Goal: Navigation & Orientation: Understand site structure

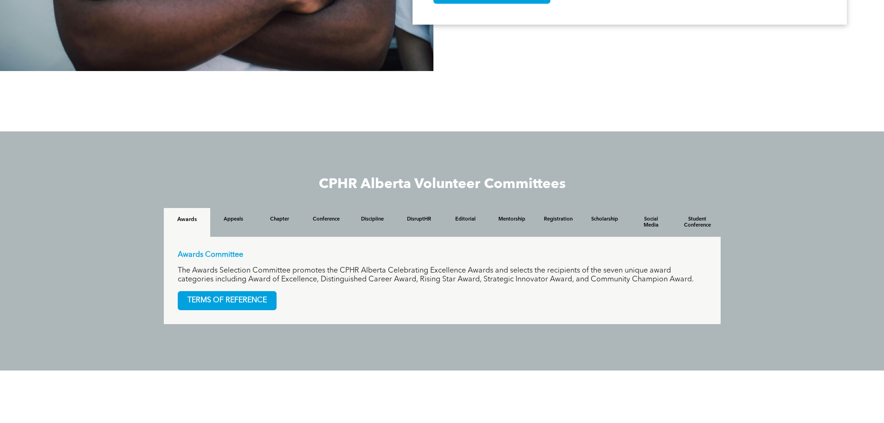
scroll to position [789, 0]
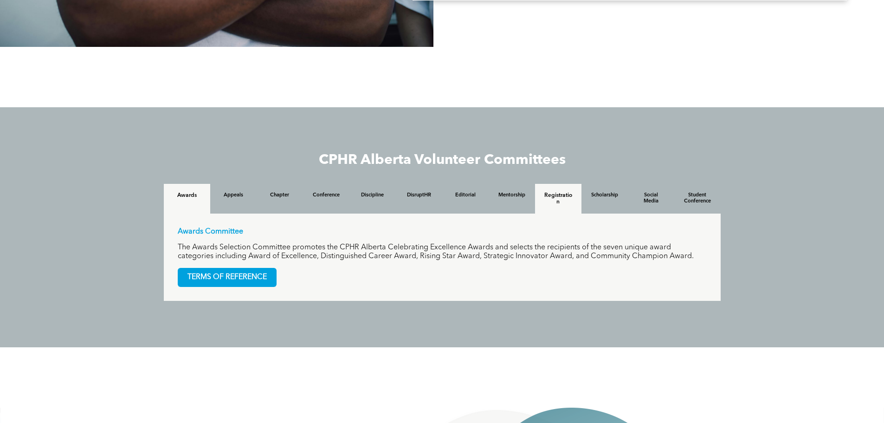
click at [565, 201] on h4 "Registration" at bounding box center [558, 198] width 30 height 13
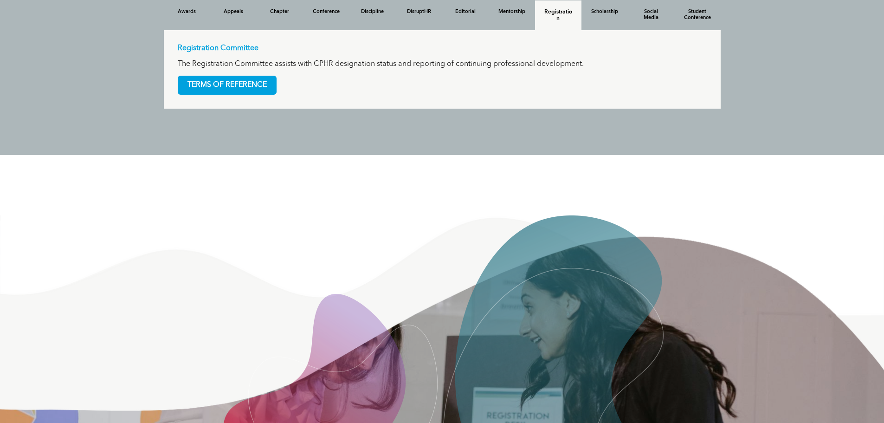
scroll to position [956, 0]
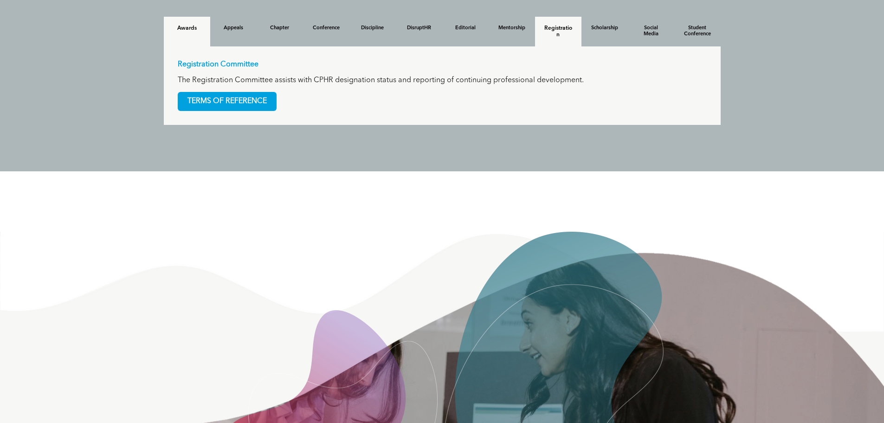
click at [189, 30] on h4 "Awards" at bounding box center [187, 28] width 30 height 6
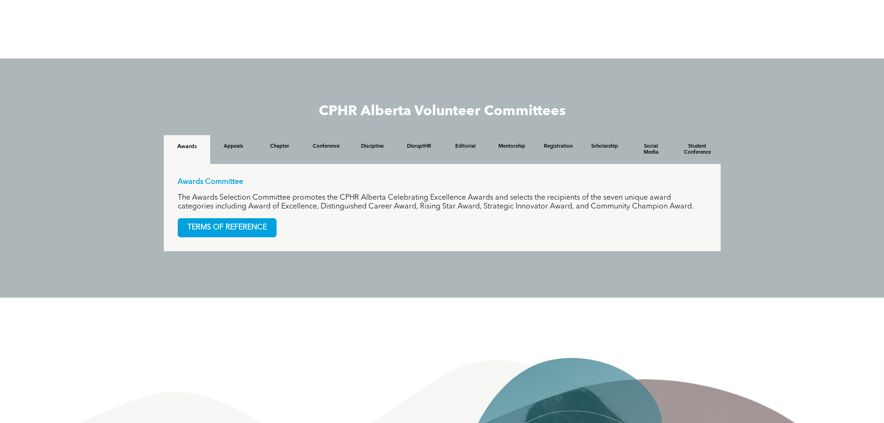
scroll to position [817, 0]
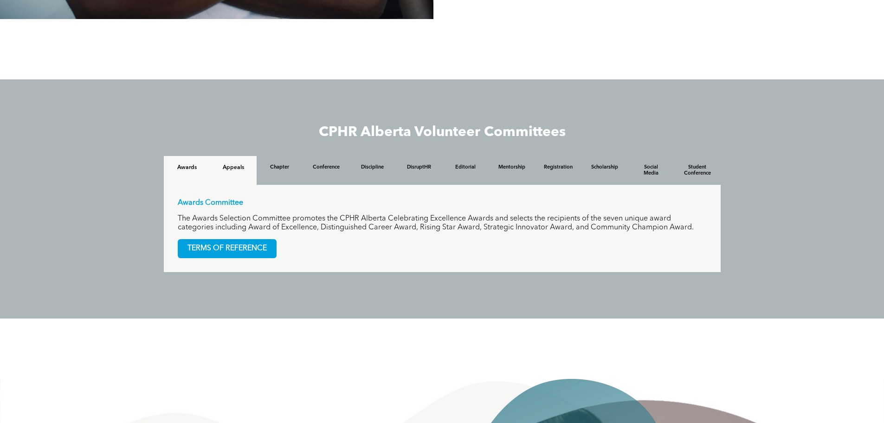
click at [239, 171] on h4 "Appeals" at bounding box center [234, 167] width 30 height 6
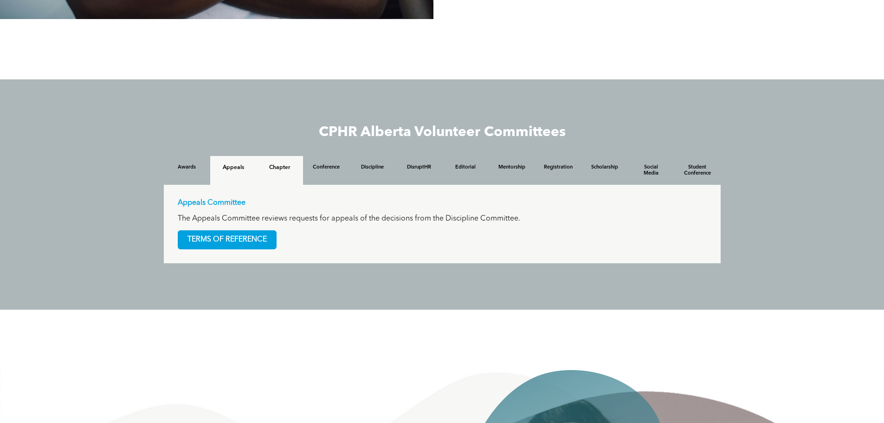
click at [271, 170] on h4 "Chapter" at bounding box center [280, 167] width 30 height 6
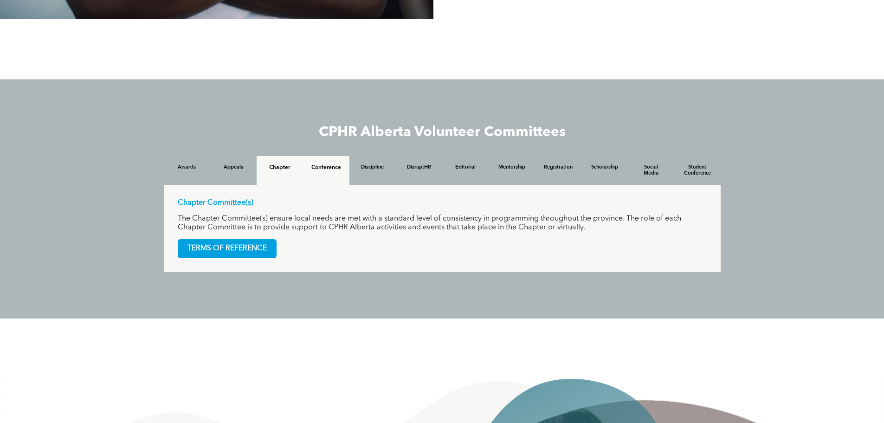
click at [320, 171] on h4 "Conference" at bounding box center [326, 167] width 30 height 6
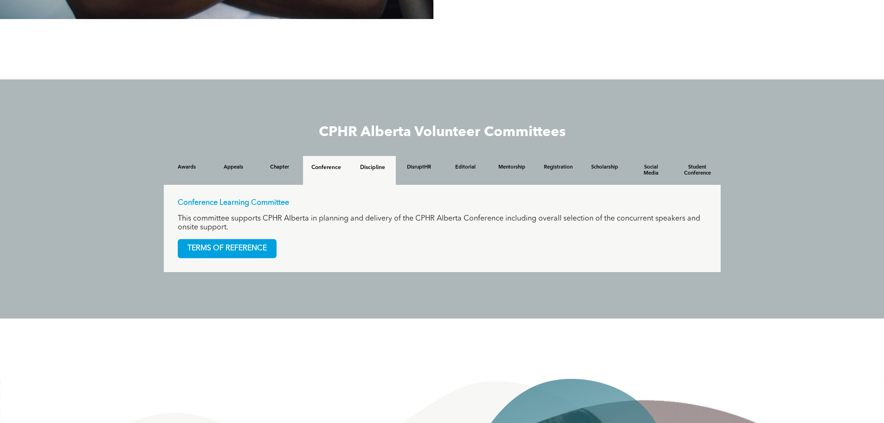
click at [375, 173] on div "Discipline" at bounding box center [372, 170] width 46 height 29
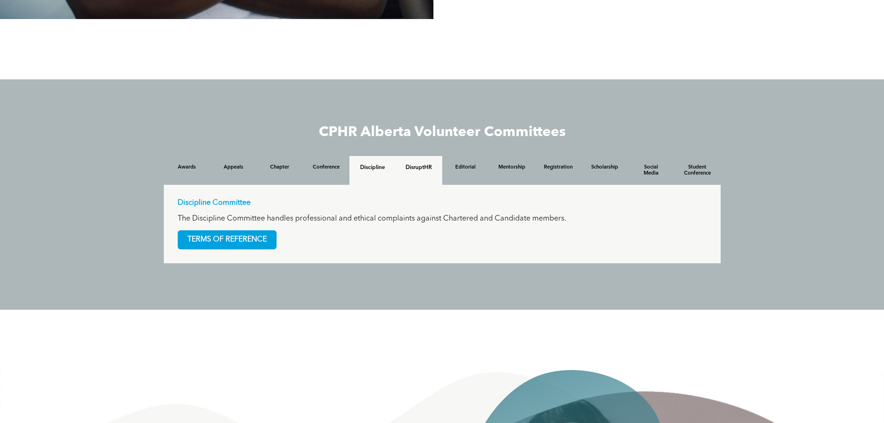
click at [406, 175] on div "DisruptHR" at bounding box center [419, 170] width 46 height 29
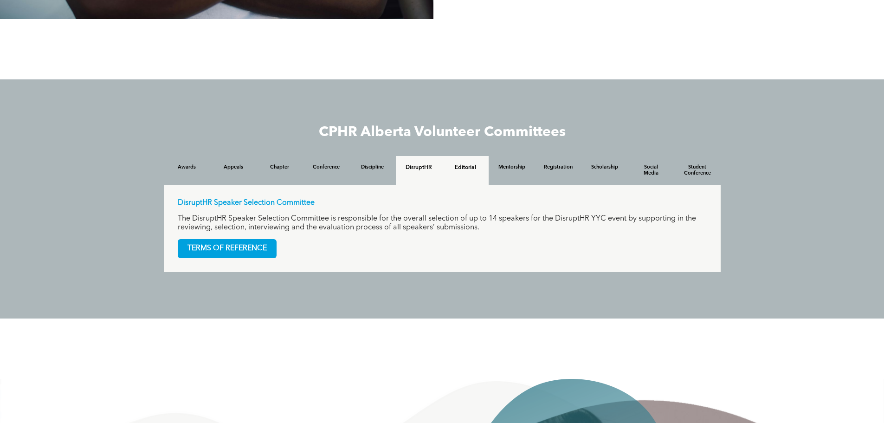
click at [453, 174] on div "Editorial" at bounding box center [465, 170] width 46 height 29
click at [437, 171] on div "DisruptHR" at bounding box center [419, 170] width 46 height 29
click at [514, 179] on div "Mentorship" at bounding box center [512, 170] width 46 height 29
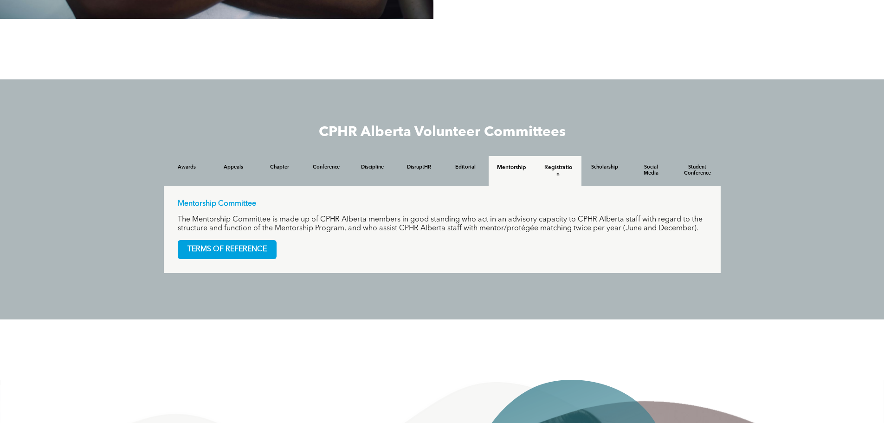
click at [553, 173] on h4 "Registration" at bounding box center [558, 170] width 30 height 13
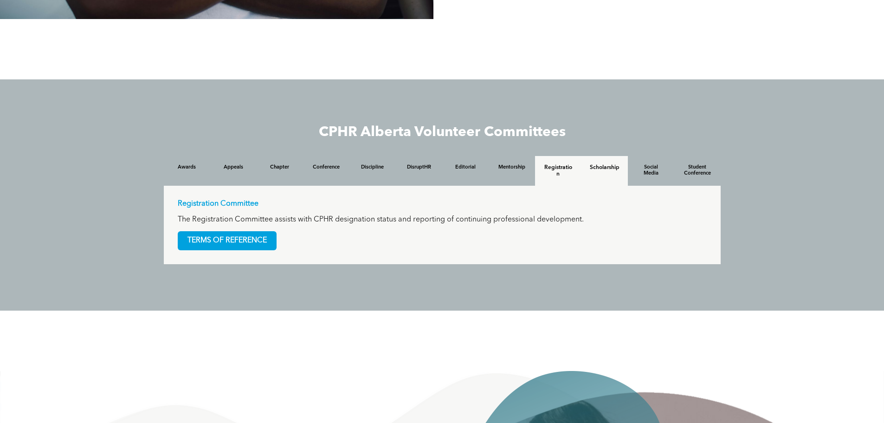
click at [593, 171] on h4 "Scholarship" at bounding box center [605, 167] width 30 height 6
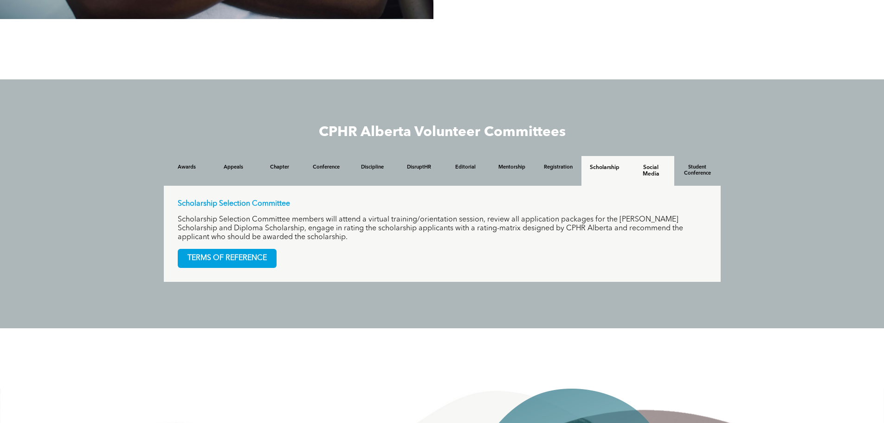
click at [647, 174] on h4 "Social Media" at bounding box center [651, 170] width 30 height 13
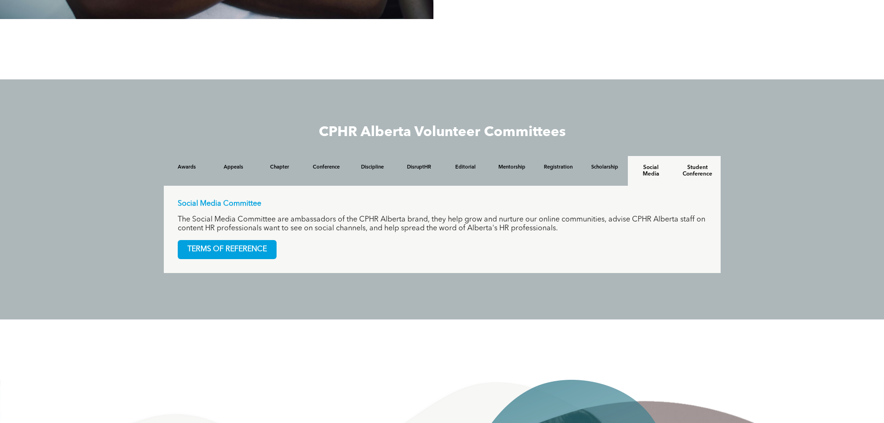
click at [695, 177] on h4 "Student Conference" at bounding box center [697, 170] width 30 height 13
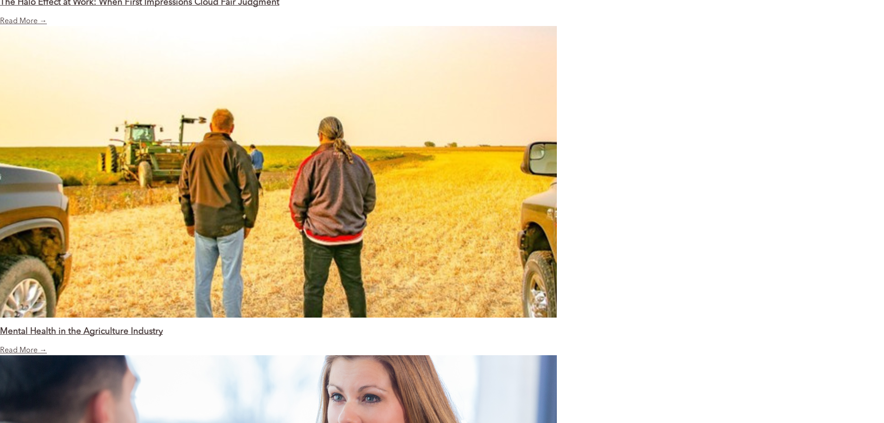
scroll to position [961, 0]
